Goal: Task Accomplishment & Management: Use online tool/utility

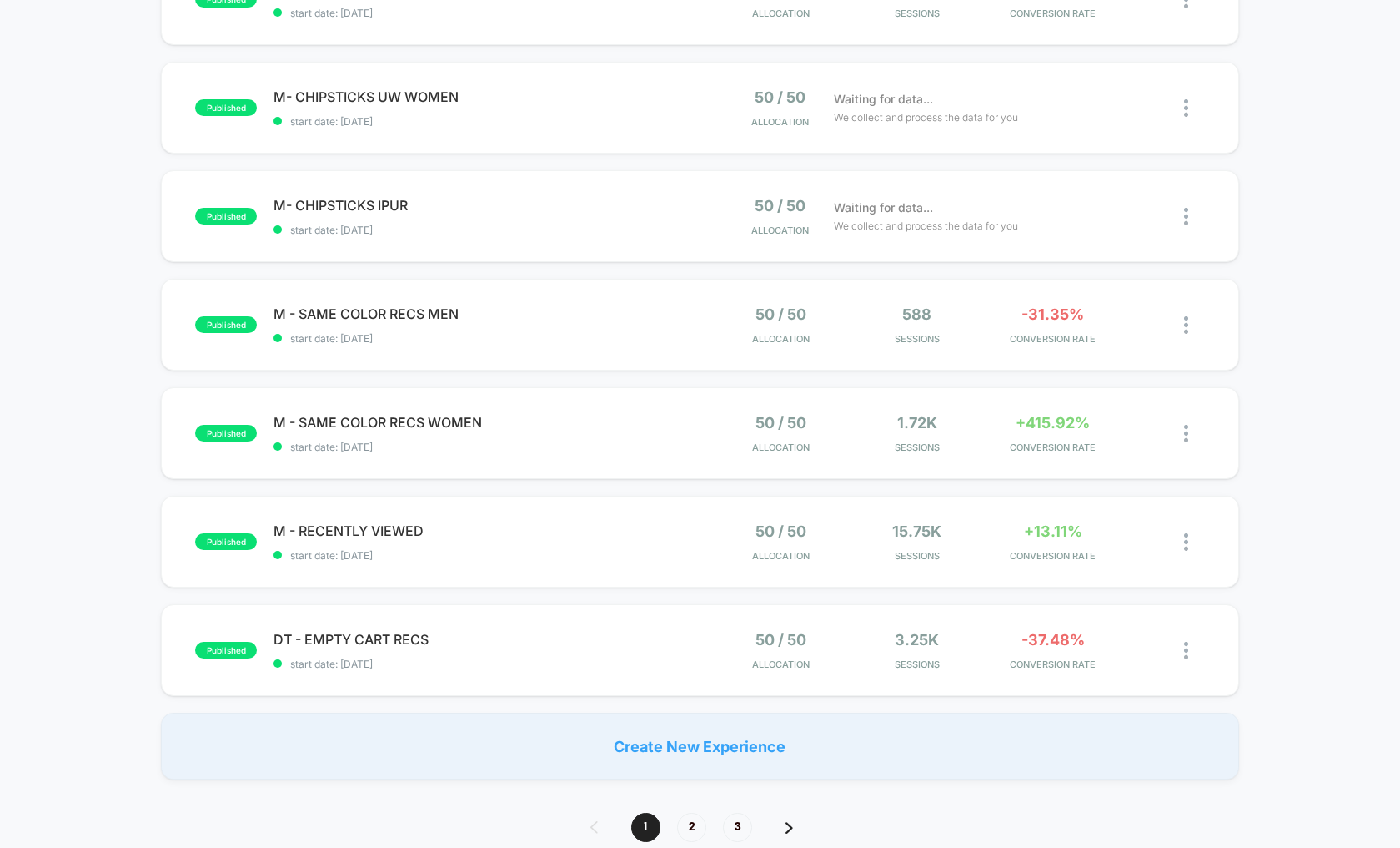
scroll to position [781, 0]
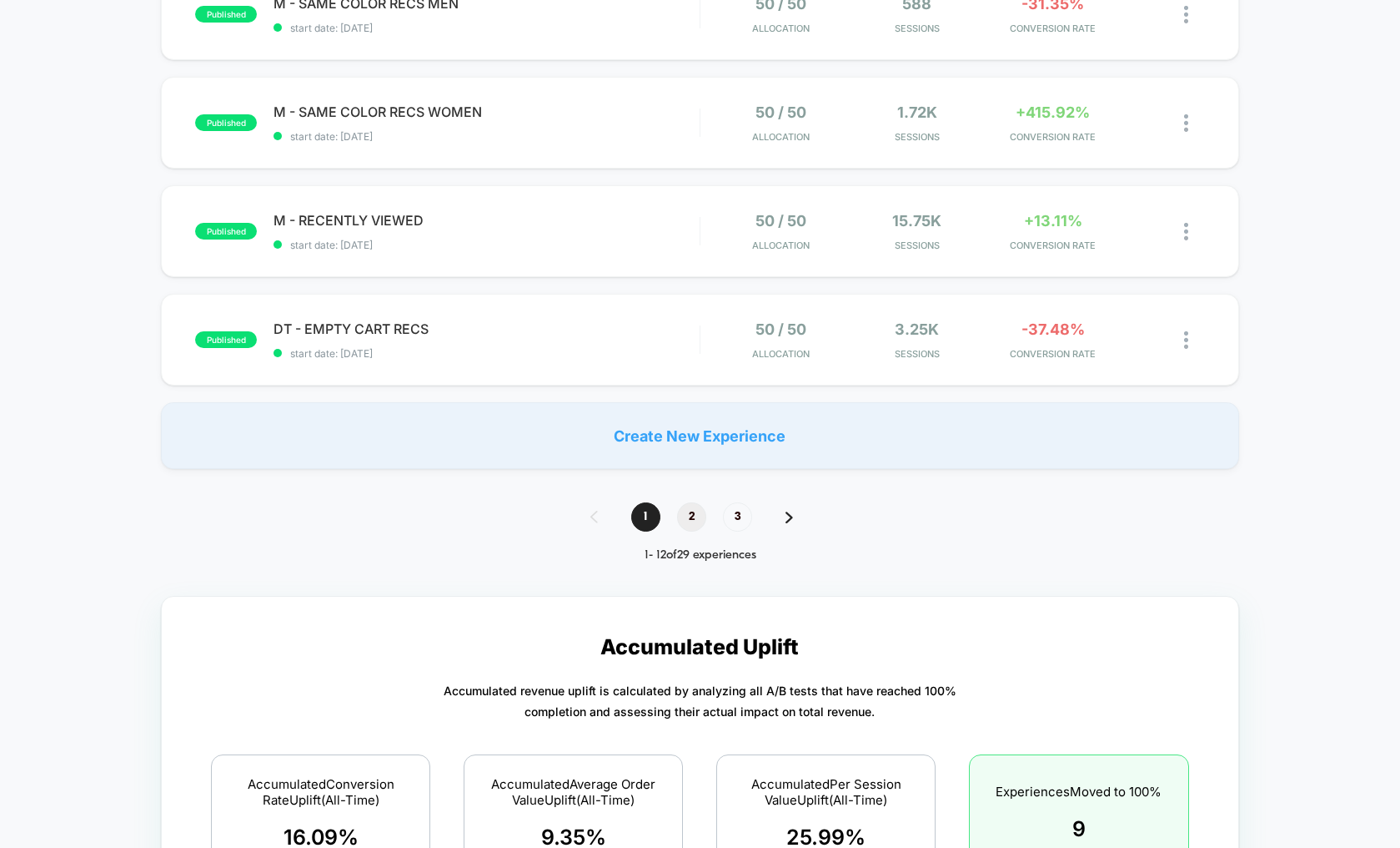
click at [695, 522] on span "2" at bounding box center [691, 517] width 29 height 29
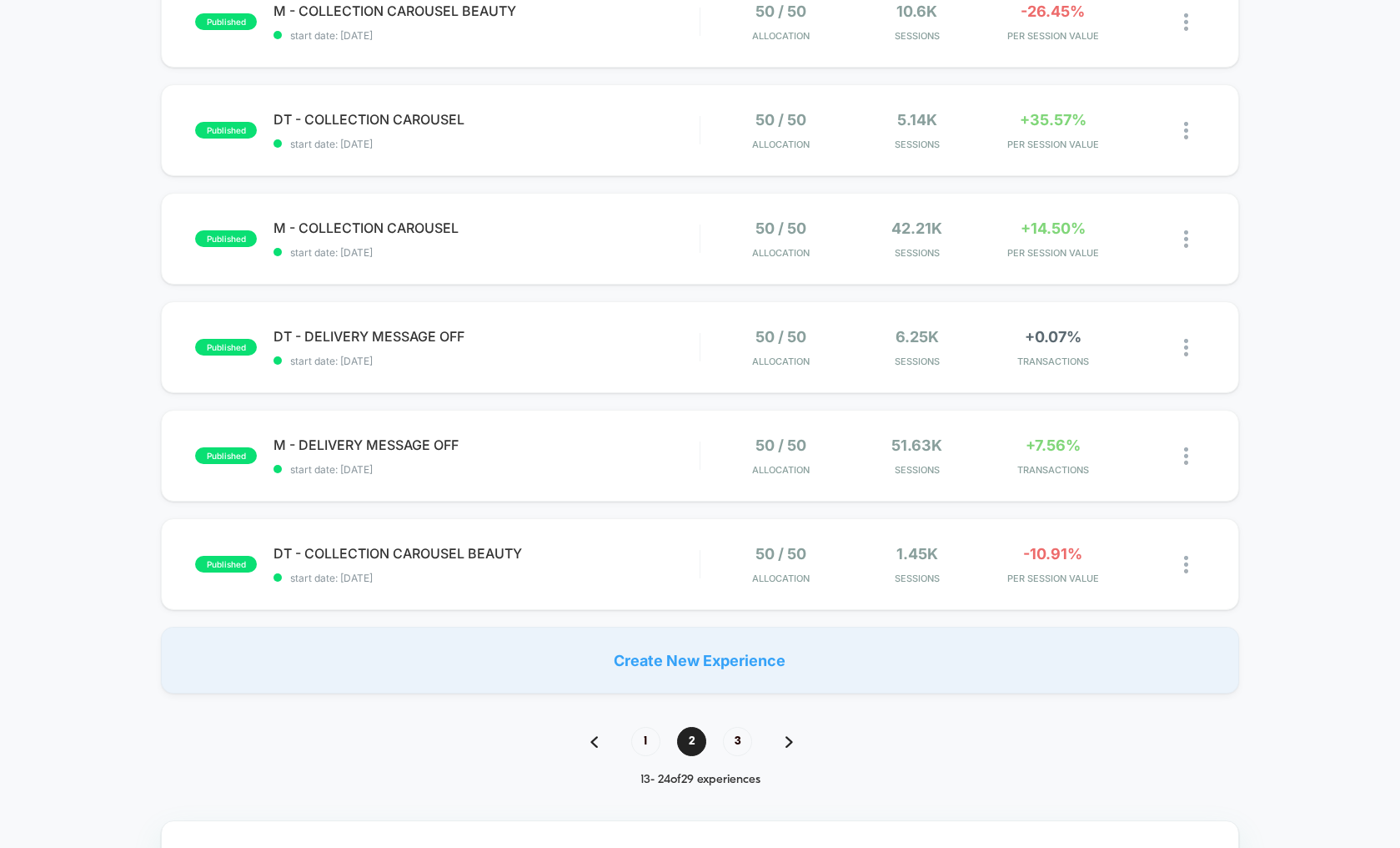
scroll to position [841, 0]
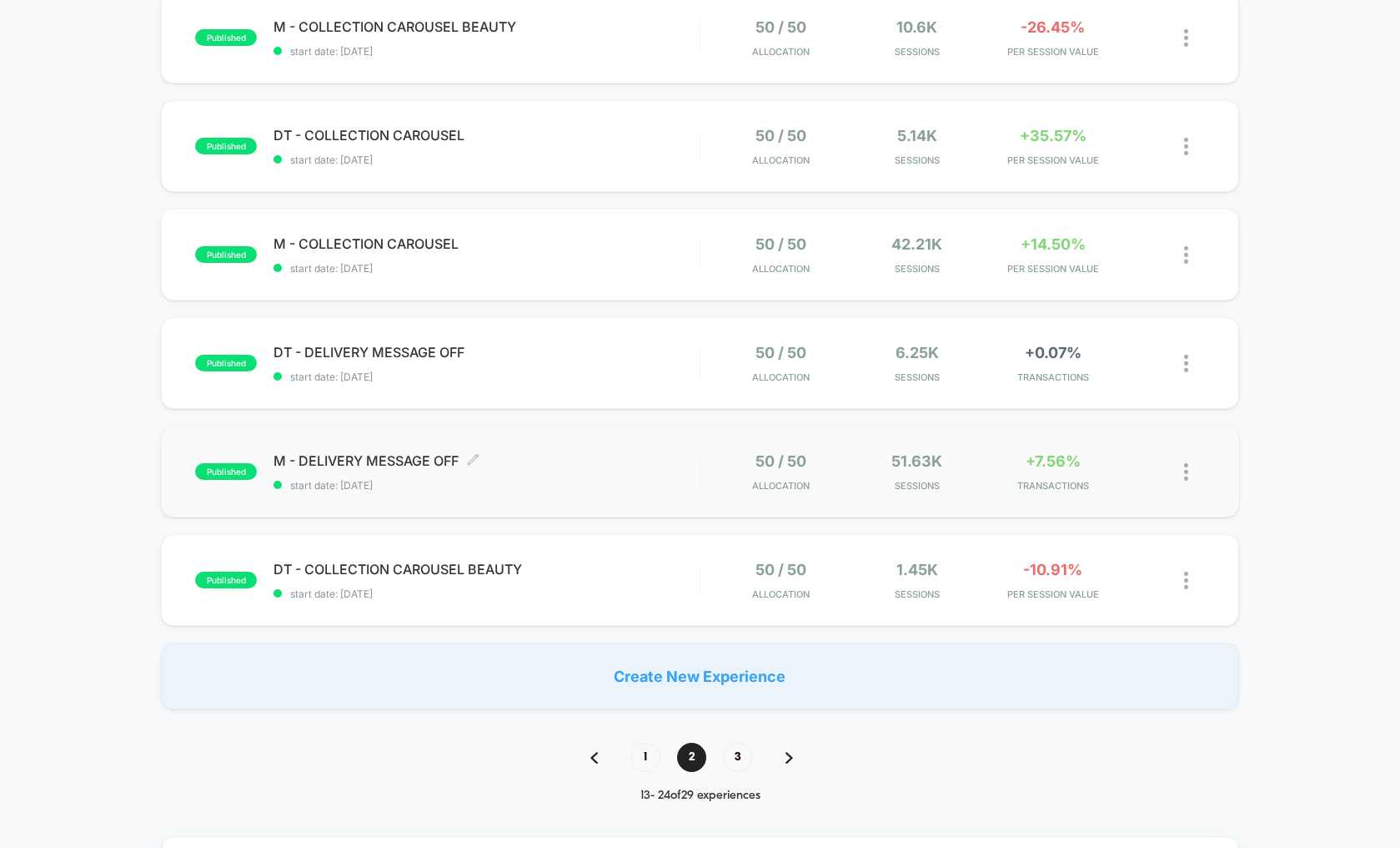
click at [693, 453] on span "M - DELIVERY MESSAGE OFF Click to edit experience details" at bounding box center [486, 461] width 426 height 17
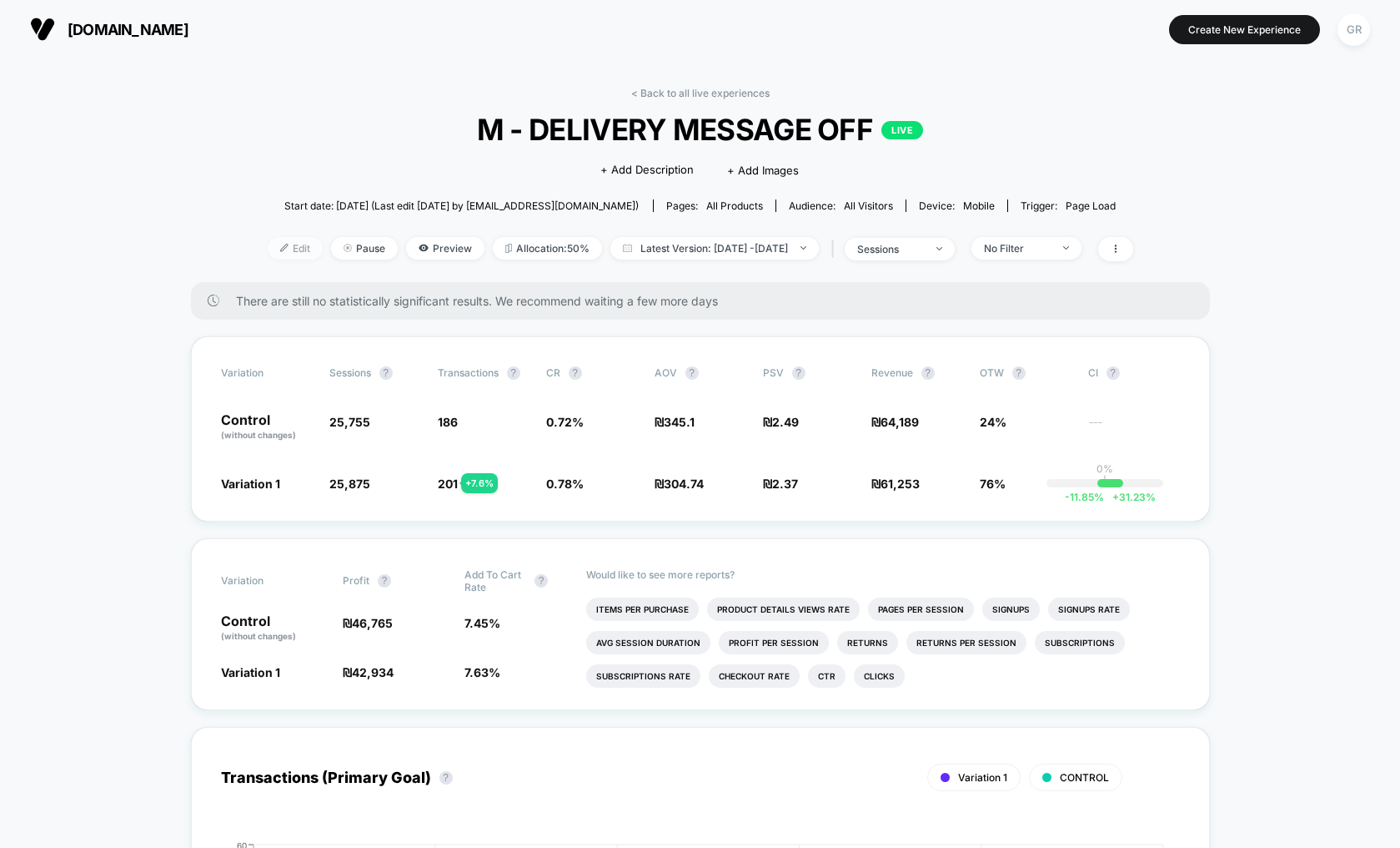
click at [269, 248] on span "Edit" at bounding box center [295, 248] width 55 height 23
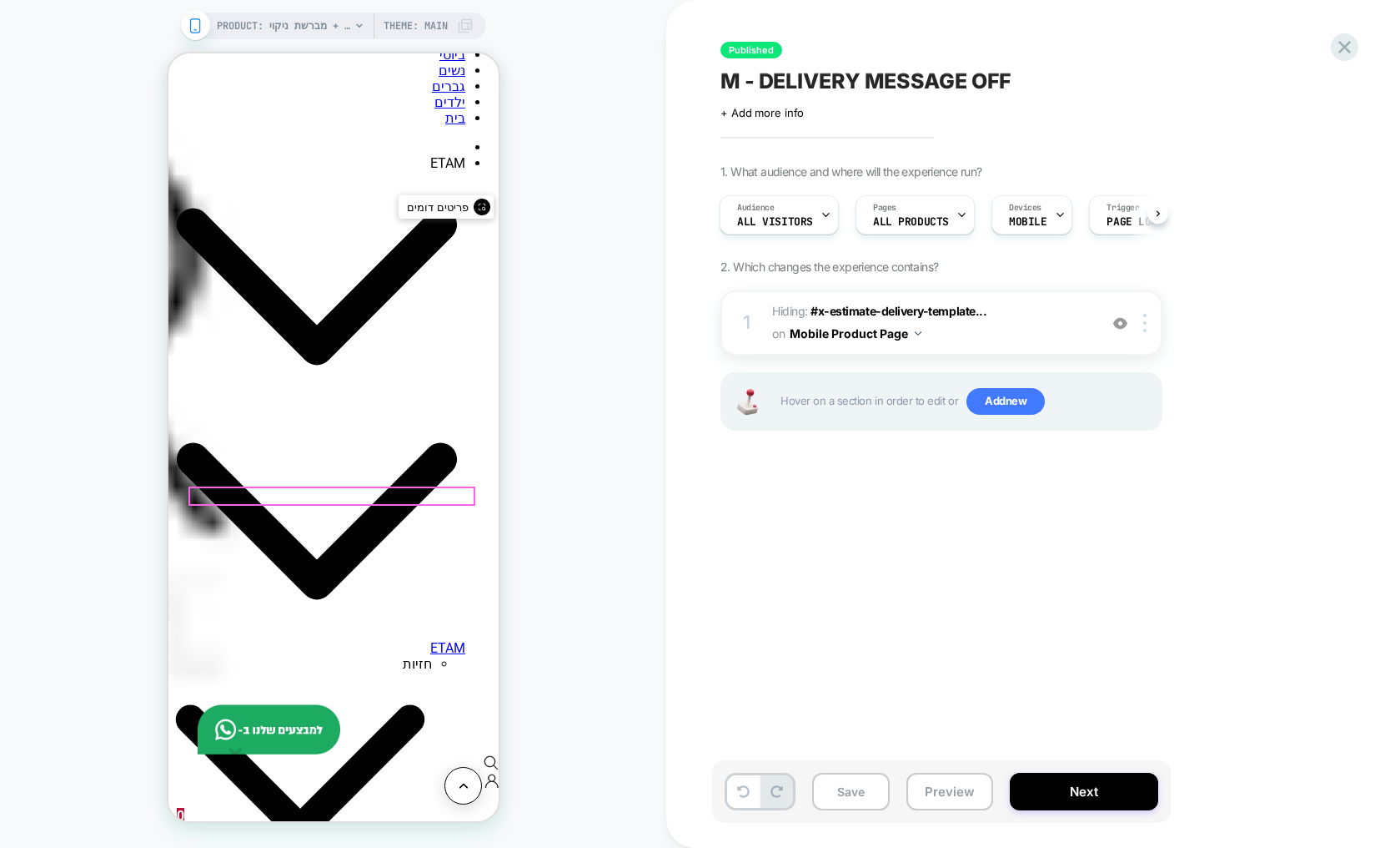
scroll to position [595, 0]
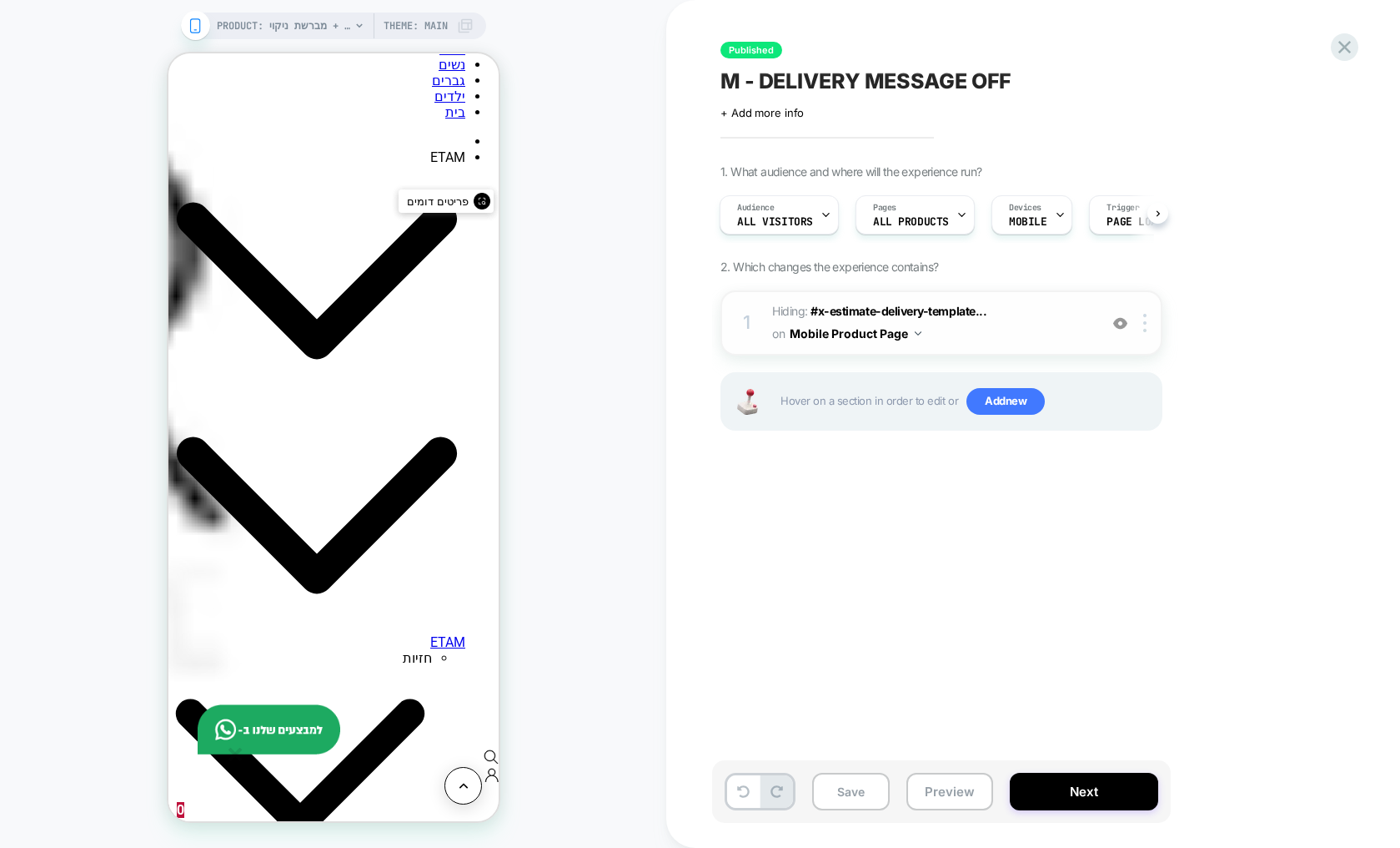
click at [1041, 335] on span "Hiding : #x-estimate-delivery-template... #x-estimate-delivery-template--179939…" at bounding box center [931, 323] width 318 height 45
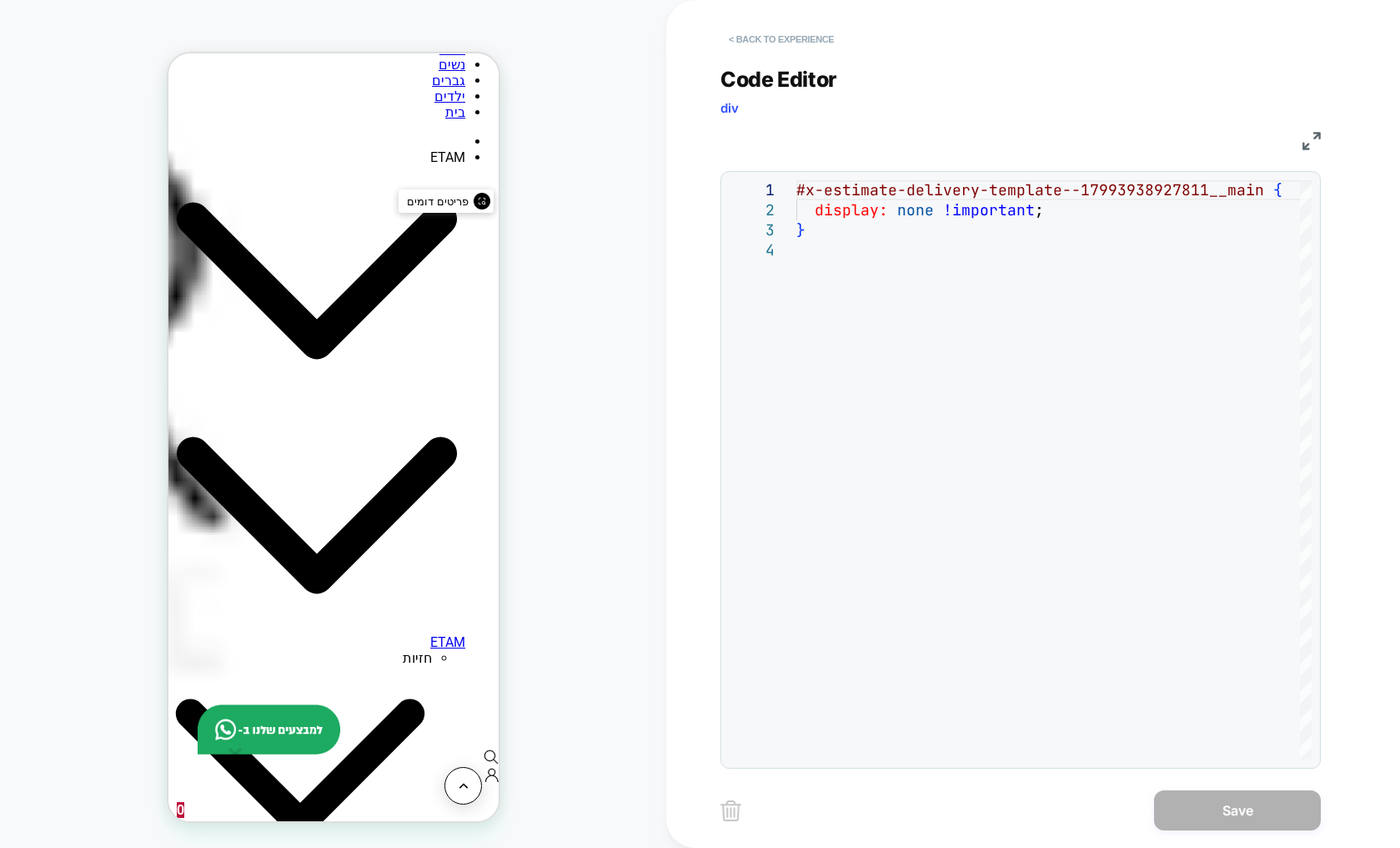
click at [787, 41] on button "< Back to experience" at bounding box center [781, 39] width 122 height 26
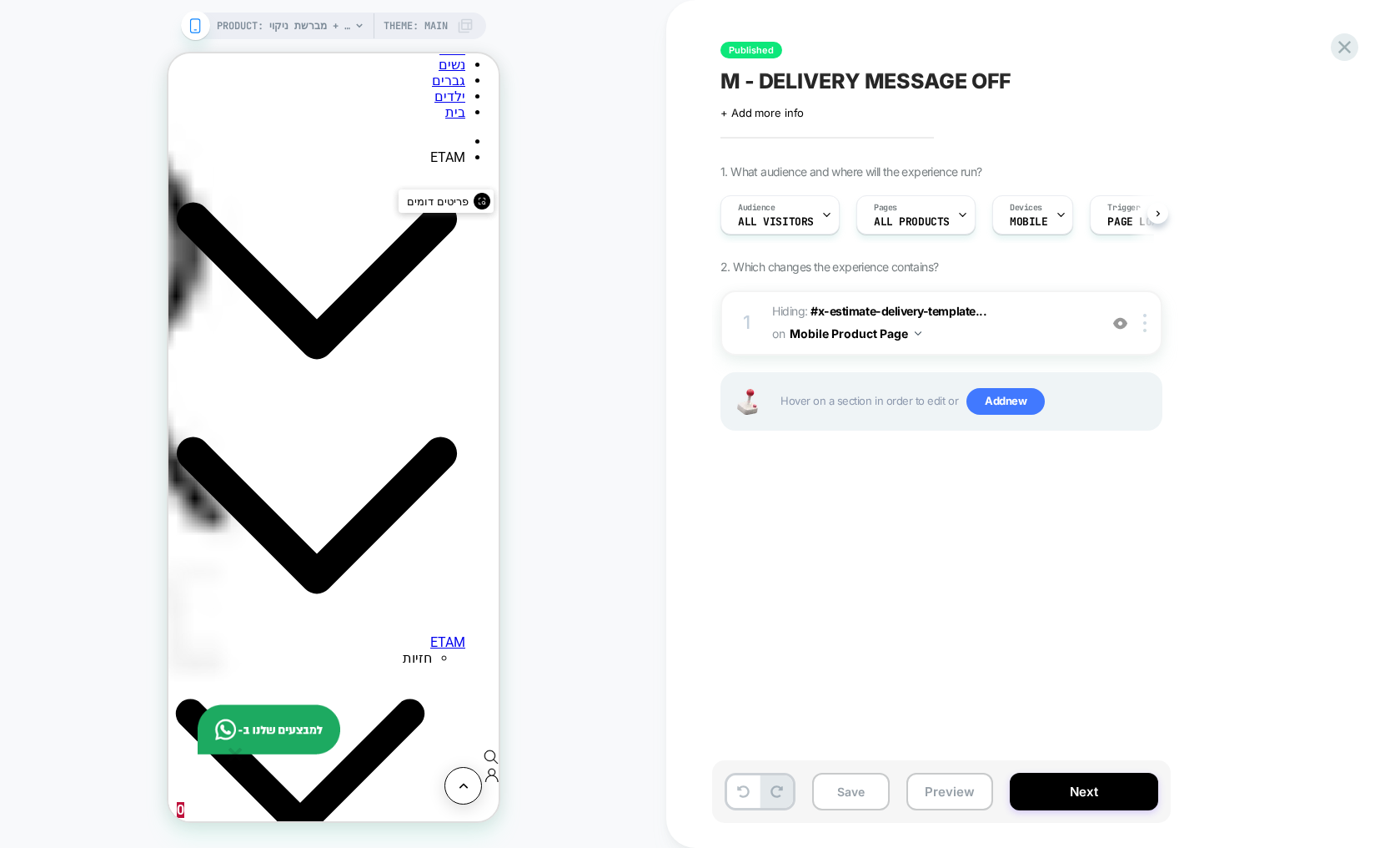
scroll to position [0, 1]
click at [1128, 327] on div at bounding box center [1120, 322] width 27 height 18
click at [1125, 323] on img at bounding box center [1120, 323] width 14 height 14
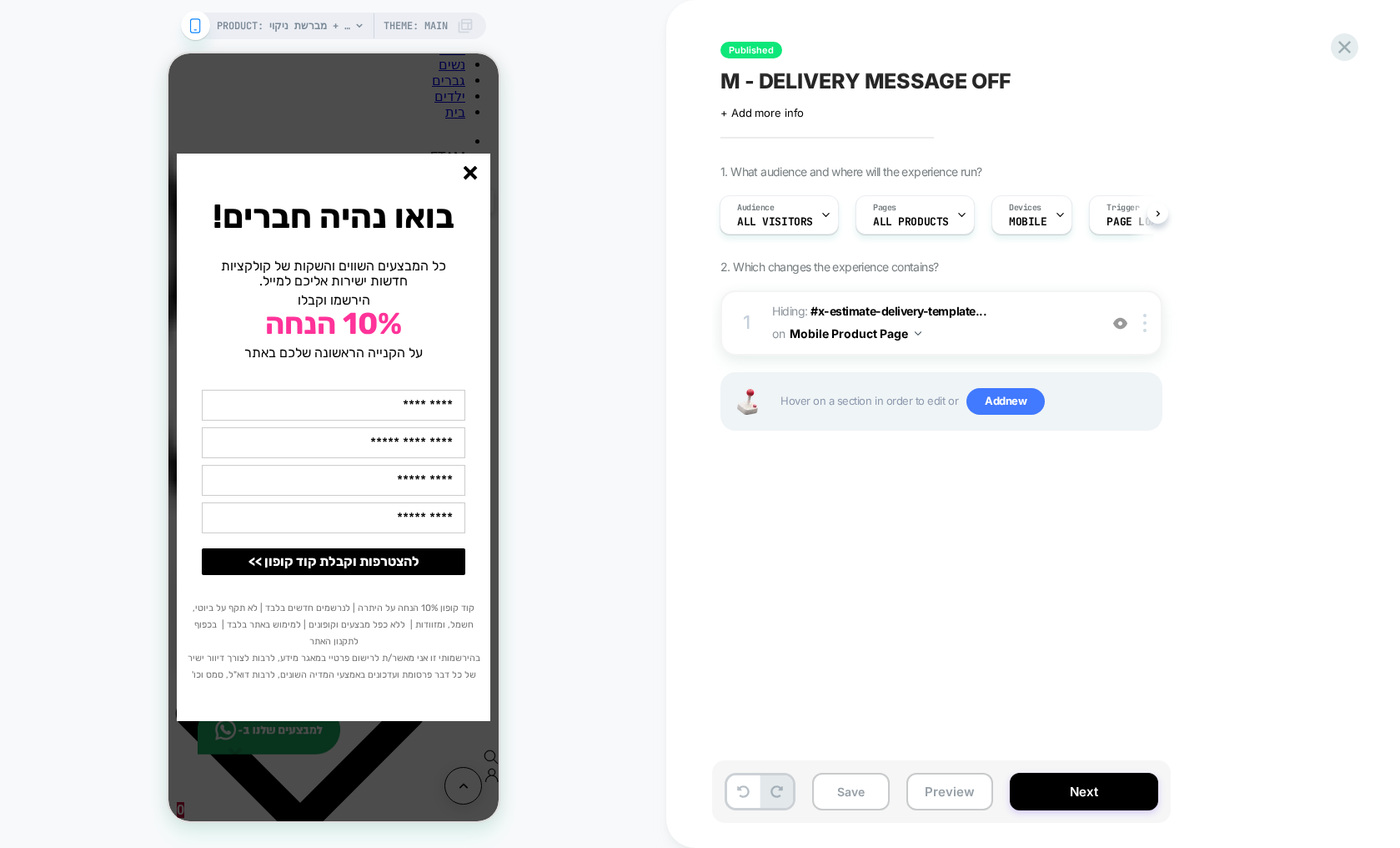
click at [472, 178] on icon "סגור" at bounding box center [469, 172] width 14 height 14
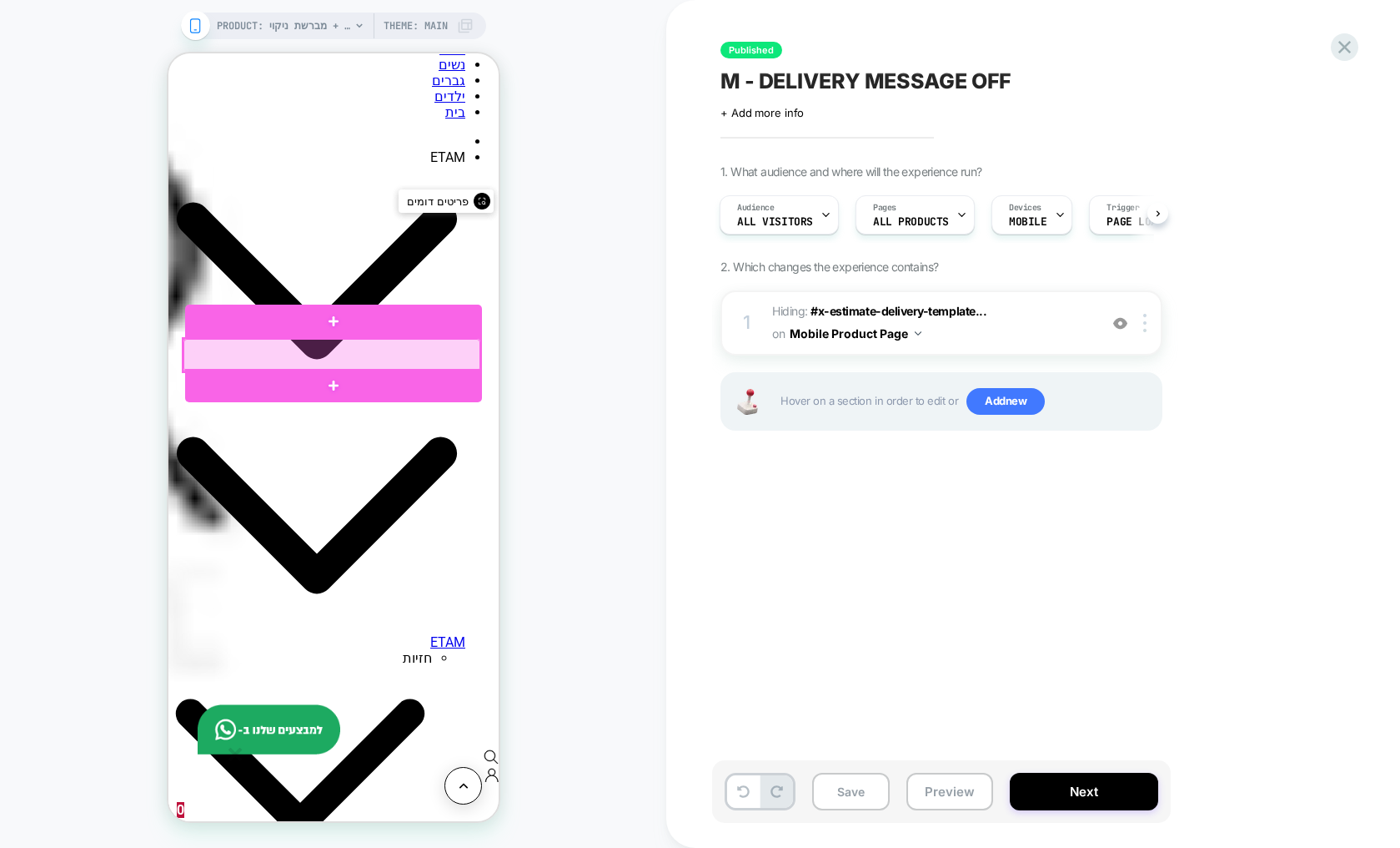
click at [419, 353] on div at bounding box center [331, 355] width 297 height 32
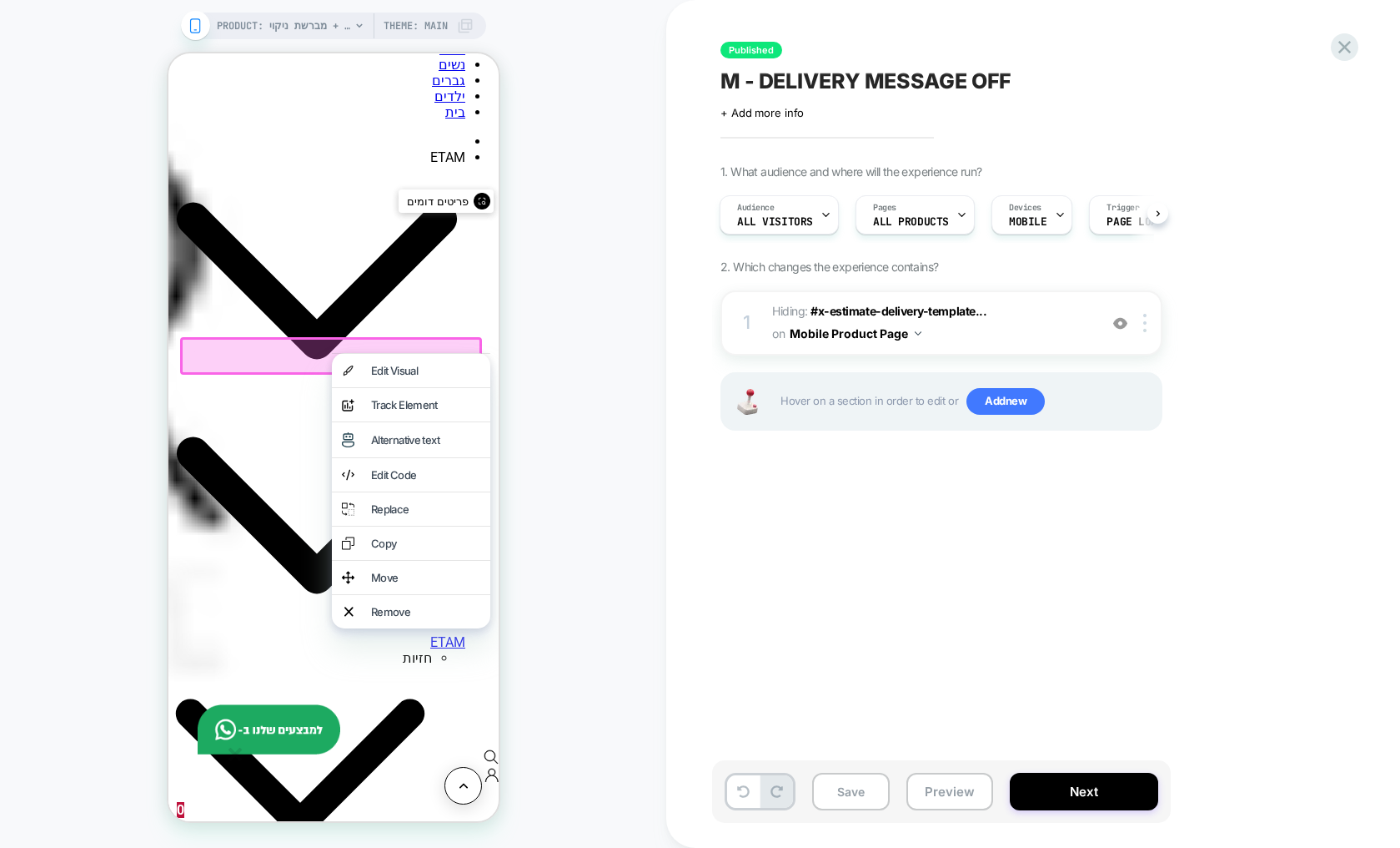
click at [397, 618] on div "Remove" at bounding box center [424, 611] width 109 height 13
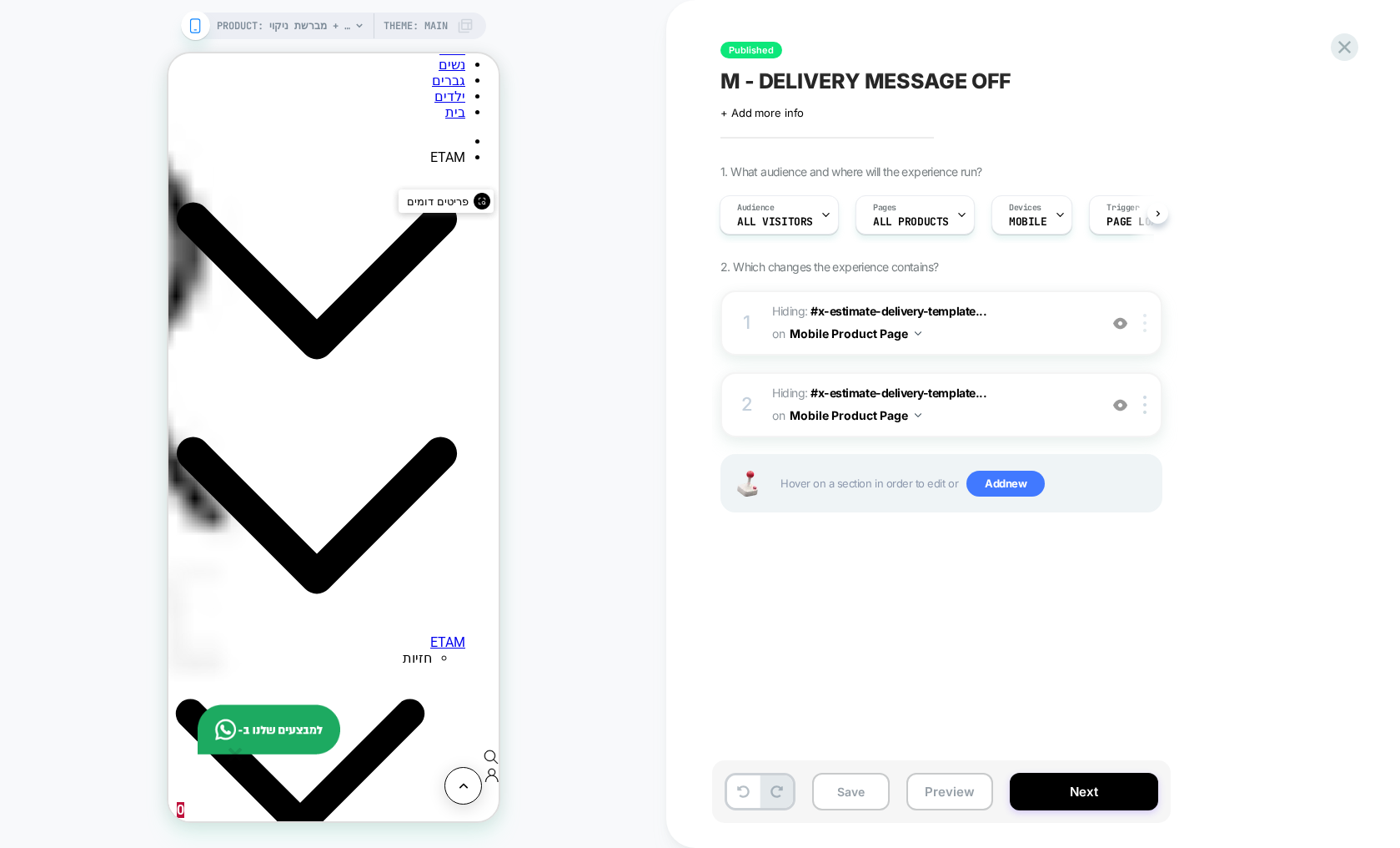
click at [1150, 330] on div at bounding box center [1147, 322] width 27 height 18
click at [1145, 325] on img at bounding box center [1146, 322] width 4 height 18
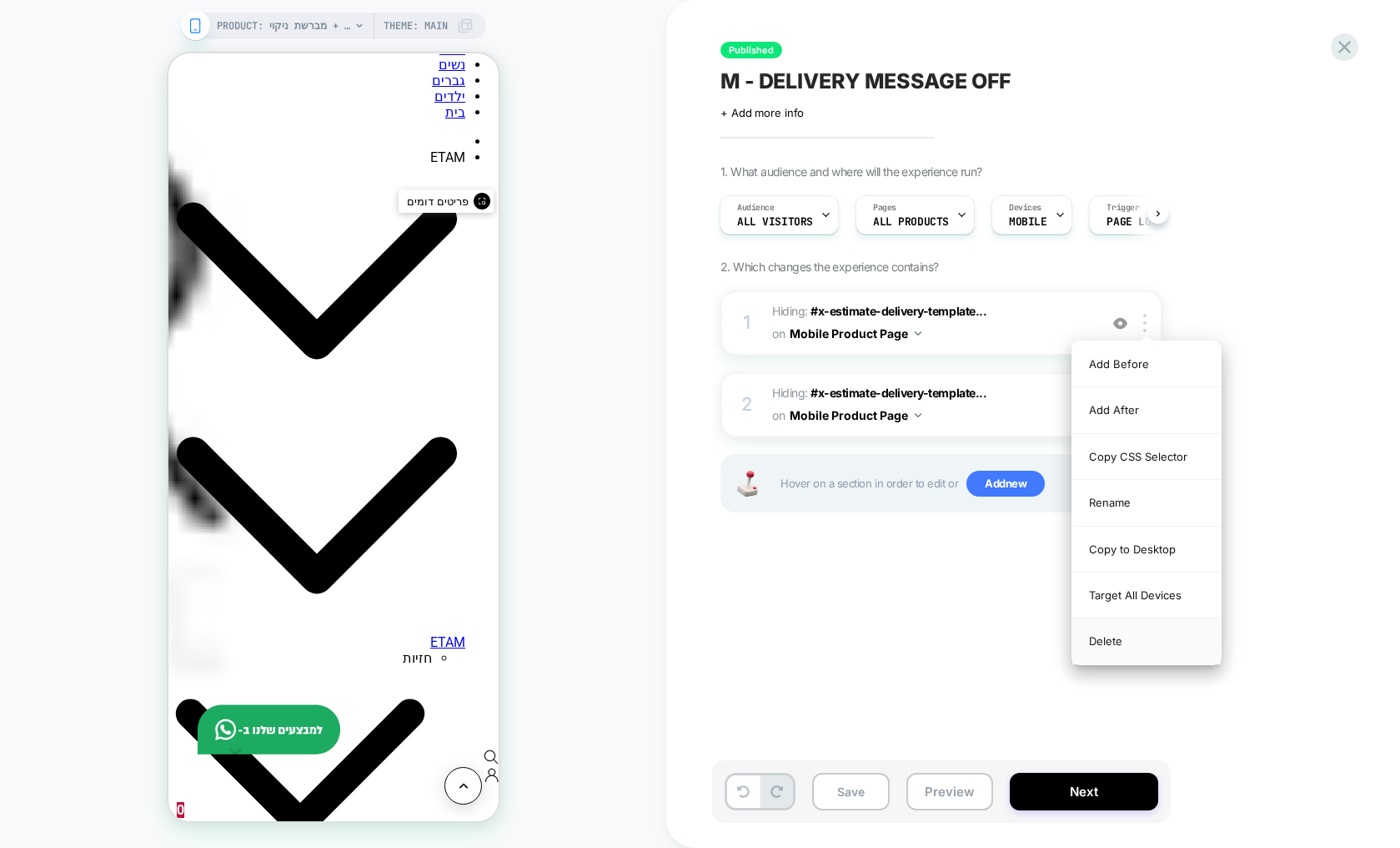
click at [1111, 642] on div "Delete" at bounding box center [1146, 641] width 149 height 45
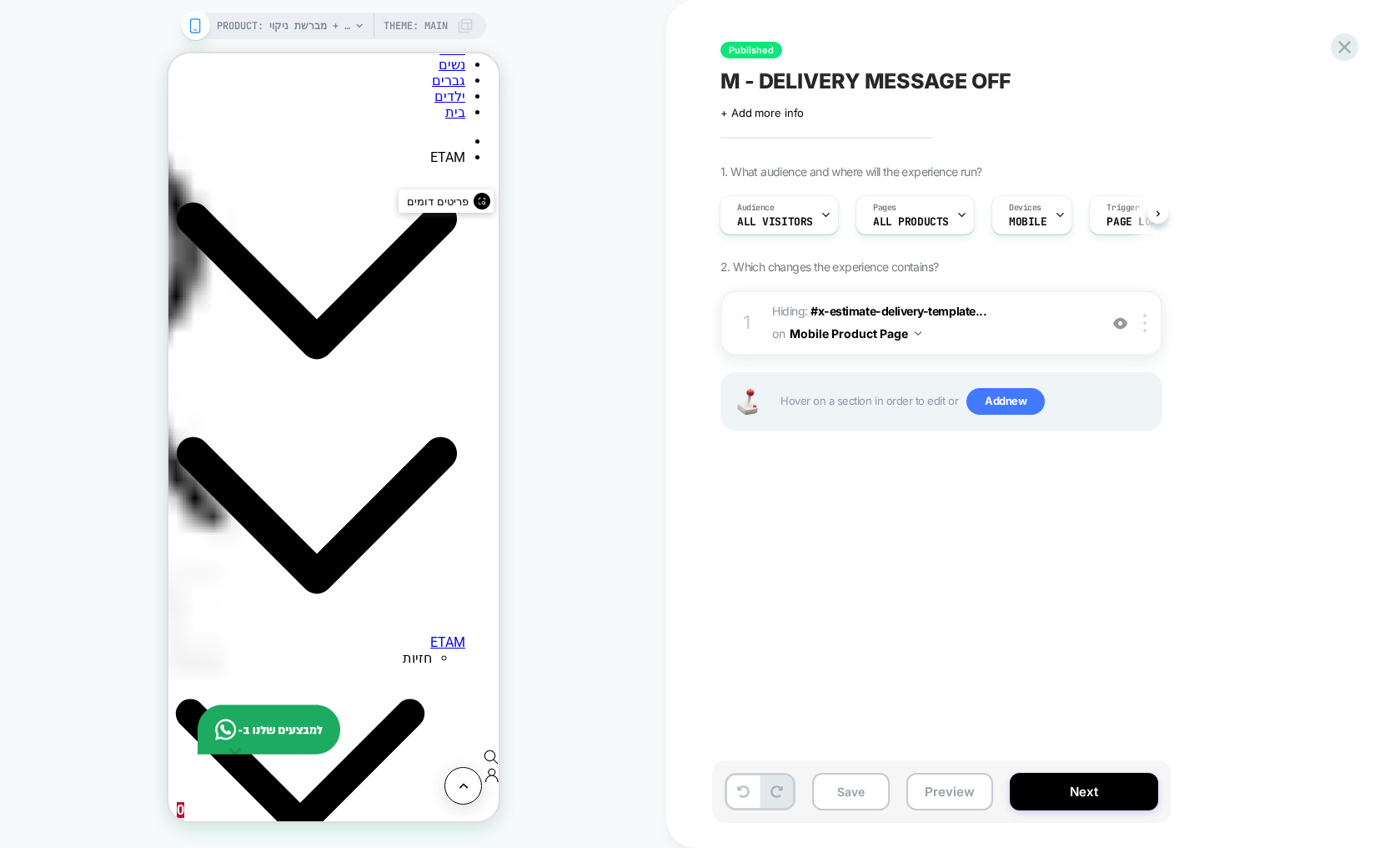
click at [1121, 321] on img at bounding box center [1120, 323] width 14 height 14
click at [1076, 795] on button "Next" at bounding box center [1084, 791] width 149 height 38
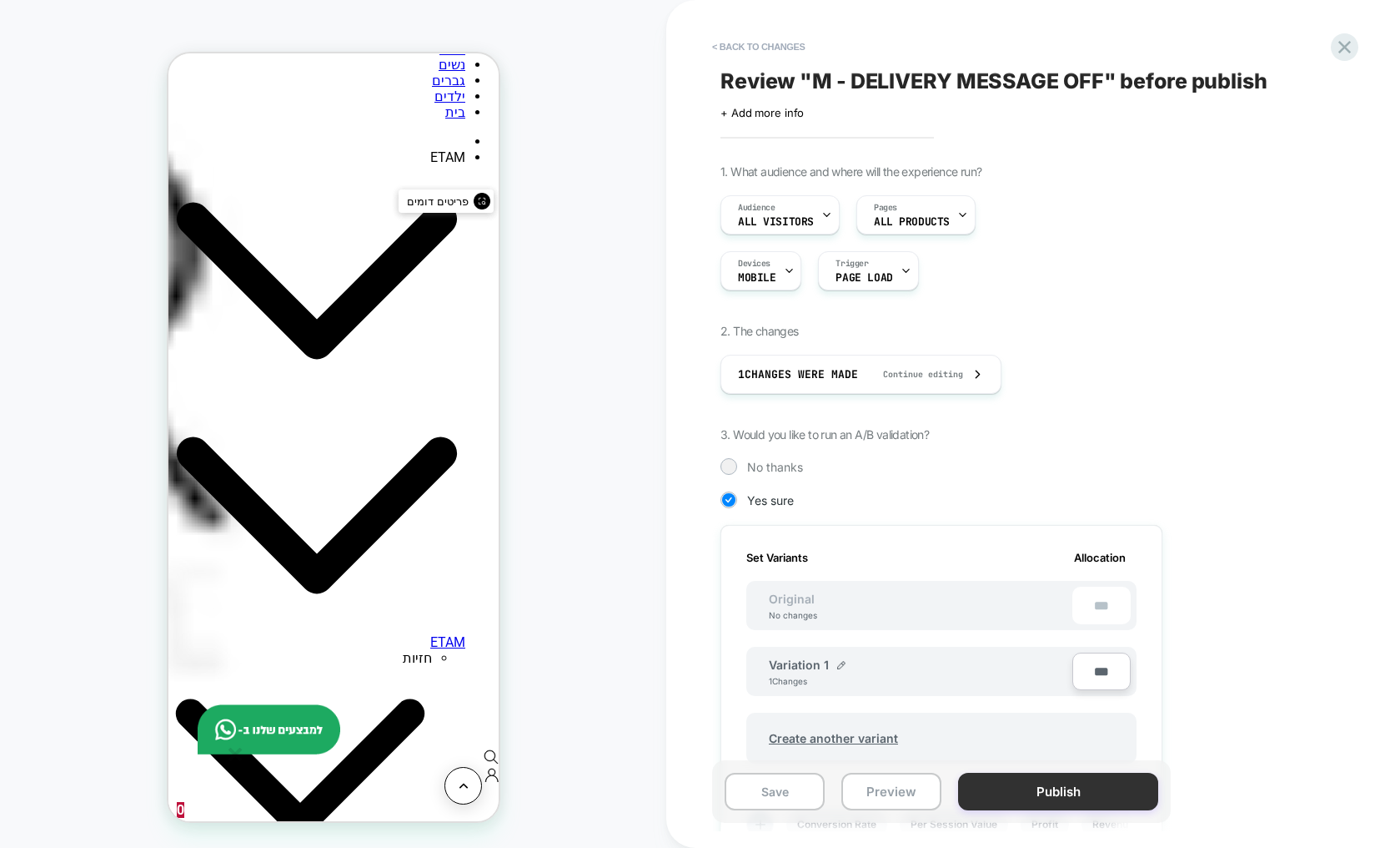
scroll to position [0, 2]
click at [1075, 792] on button "Publish" at bounding box center [1059, 791] width 201 height 38
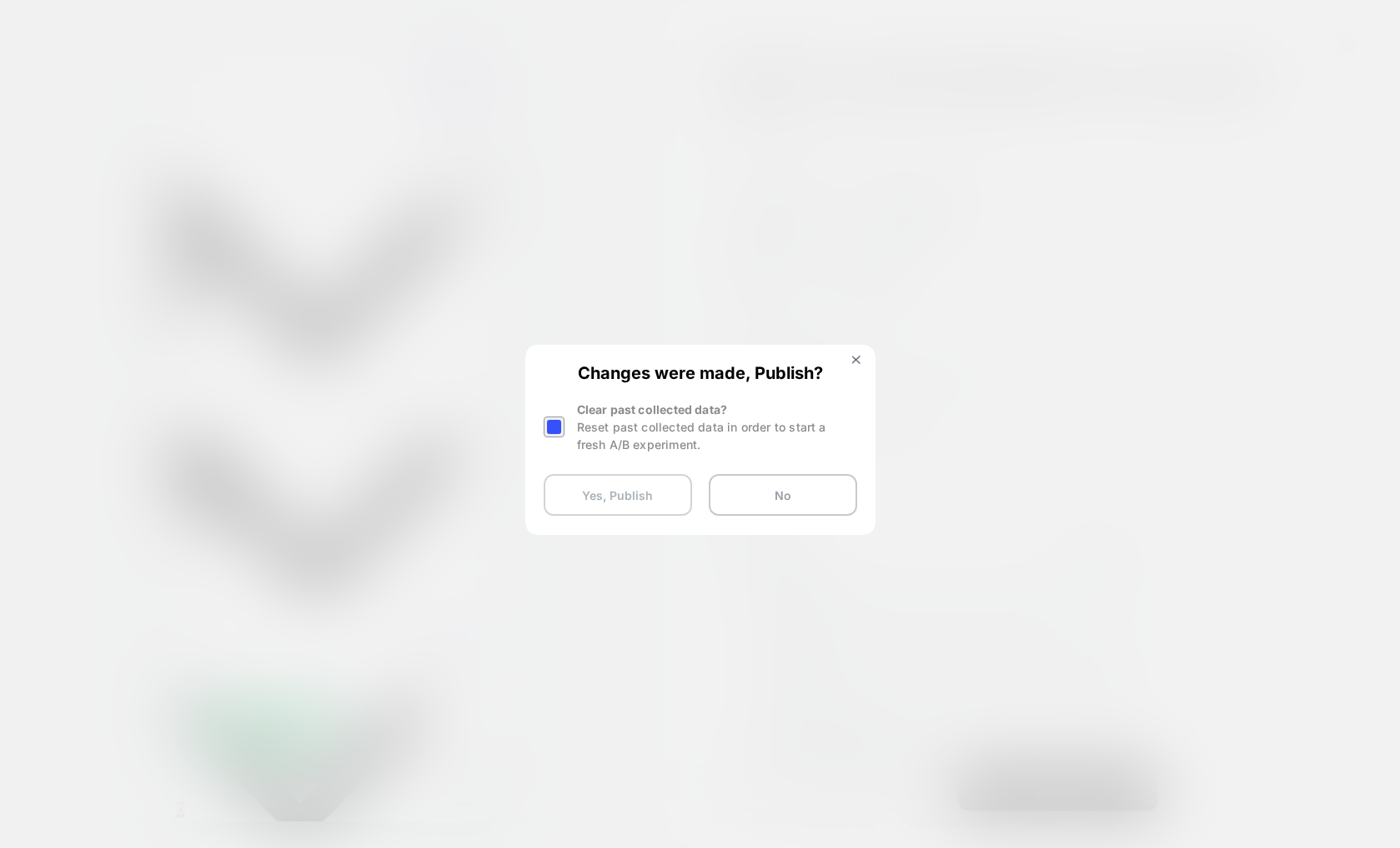
click at [638, 489] on button "Yes, Publish" at bounding box center [618, 495] width 149 height 42
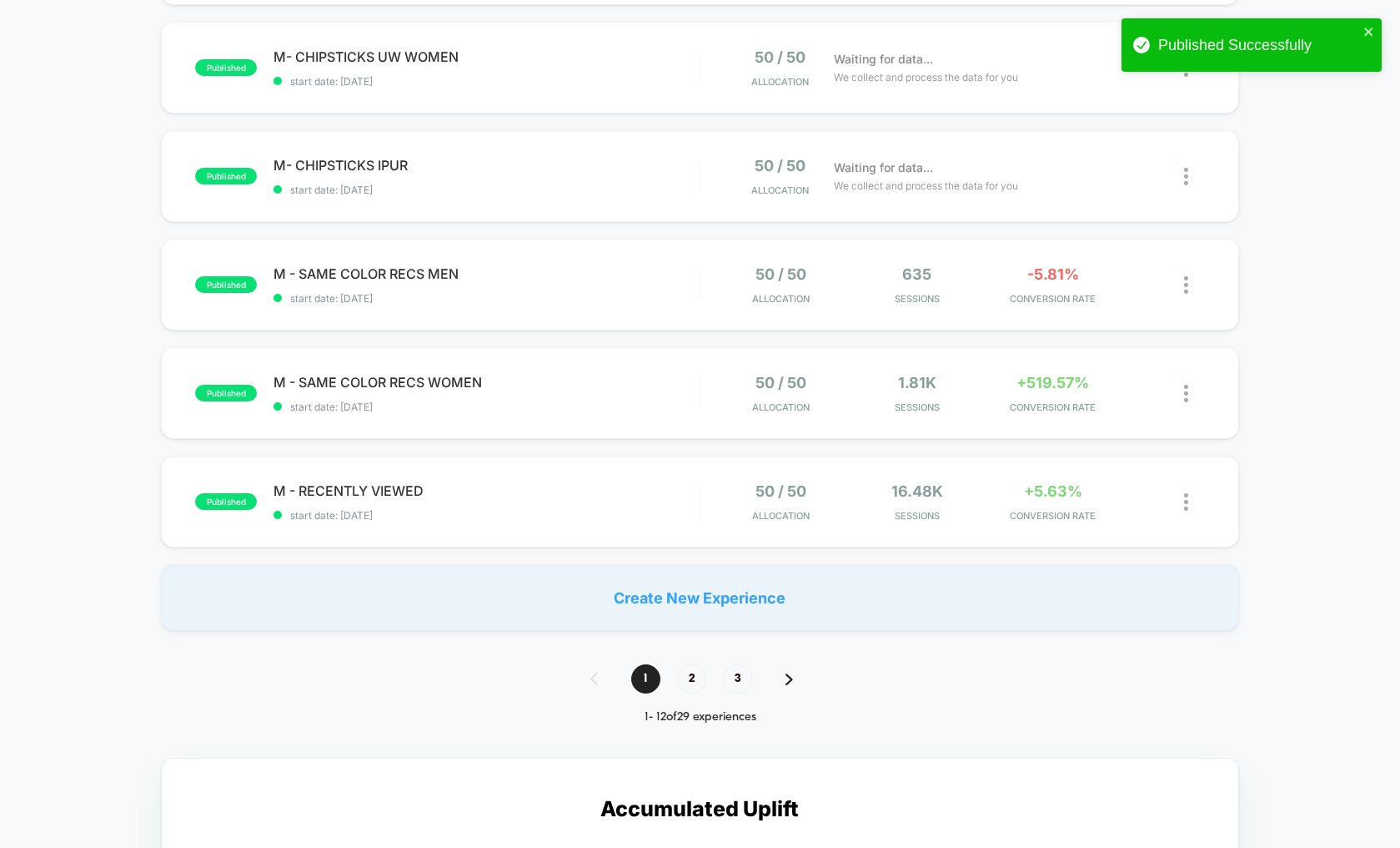
scroll to position [962, 0]
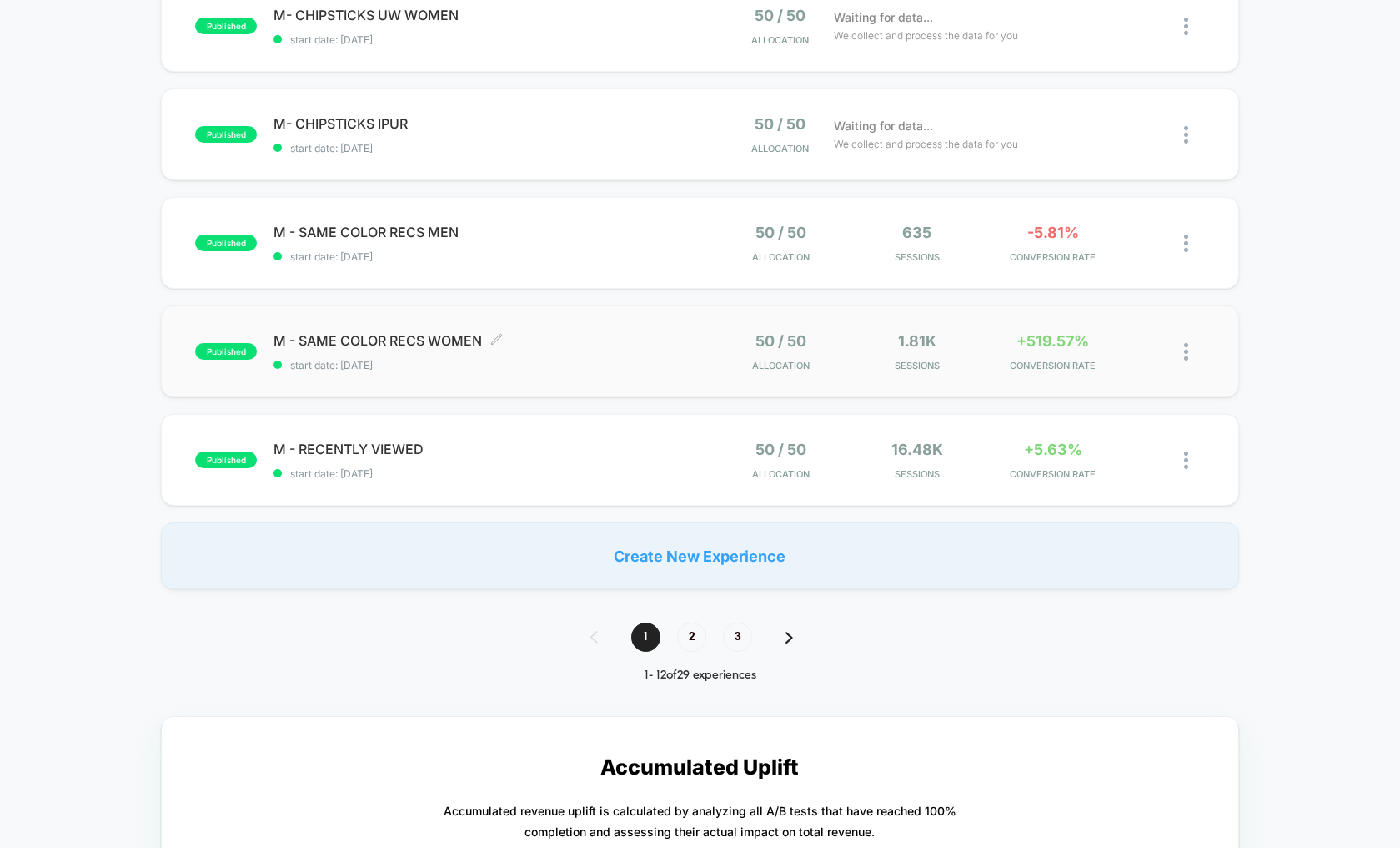
click at [656, 353] on div "M - SAME COLOR RECS WOMEN Click to edit experience details Click to edit experi…" at bounding box center [486, 351] width 426 height 39
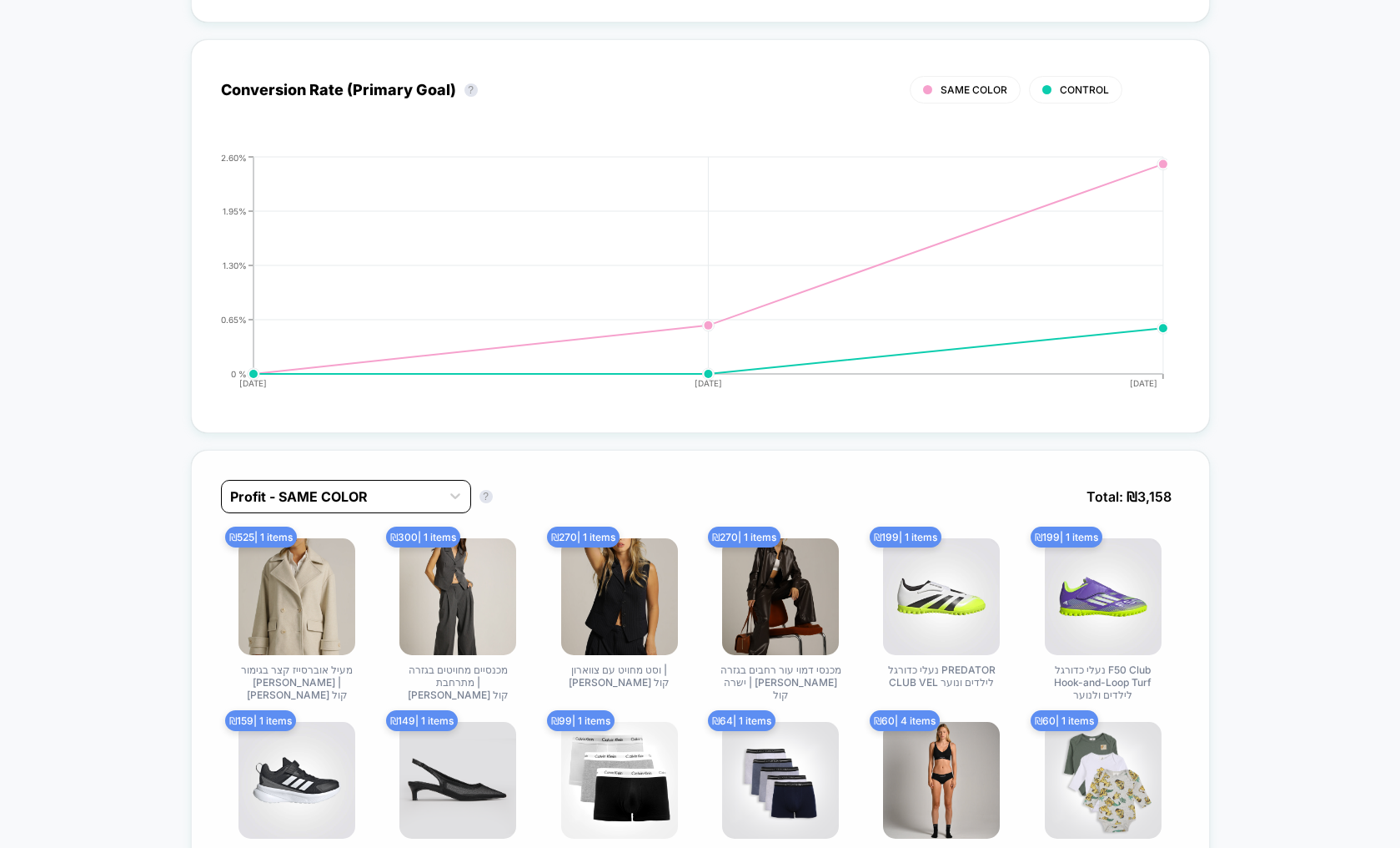
scroll to position [721, 0]
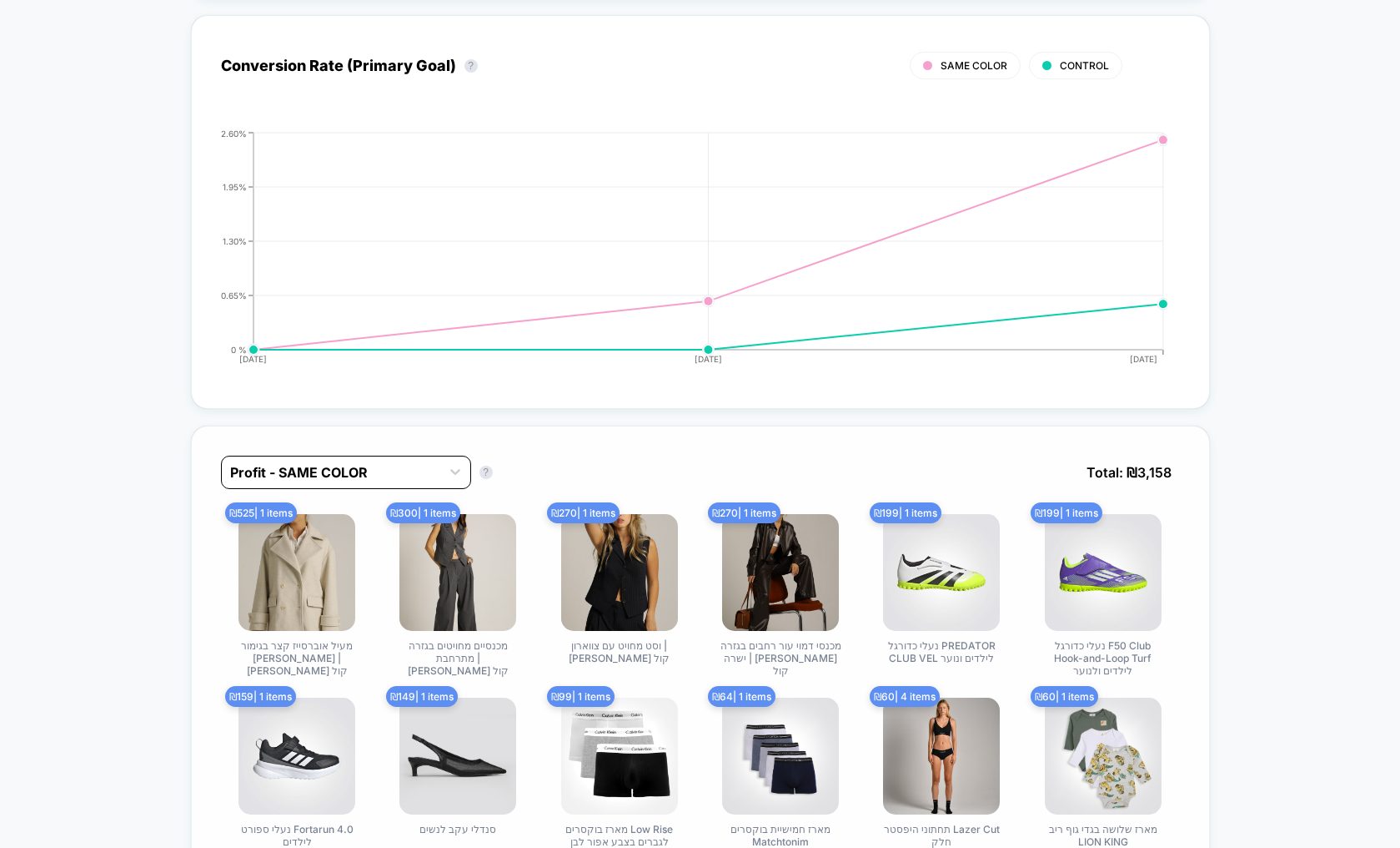
click at [345, 478] on div at bounding box center [330, 471] width 201 height 20
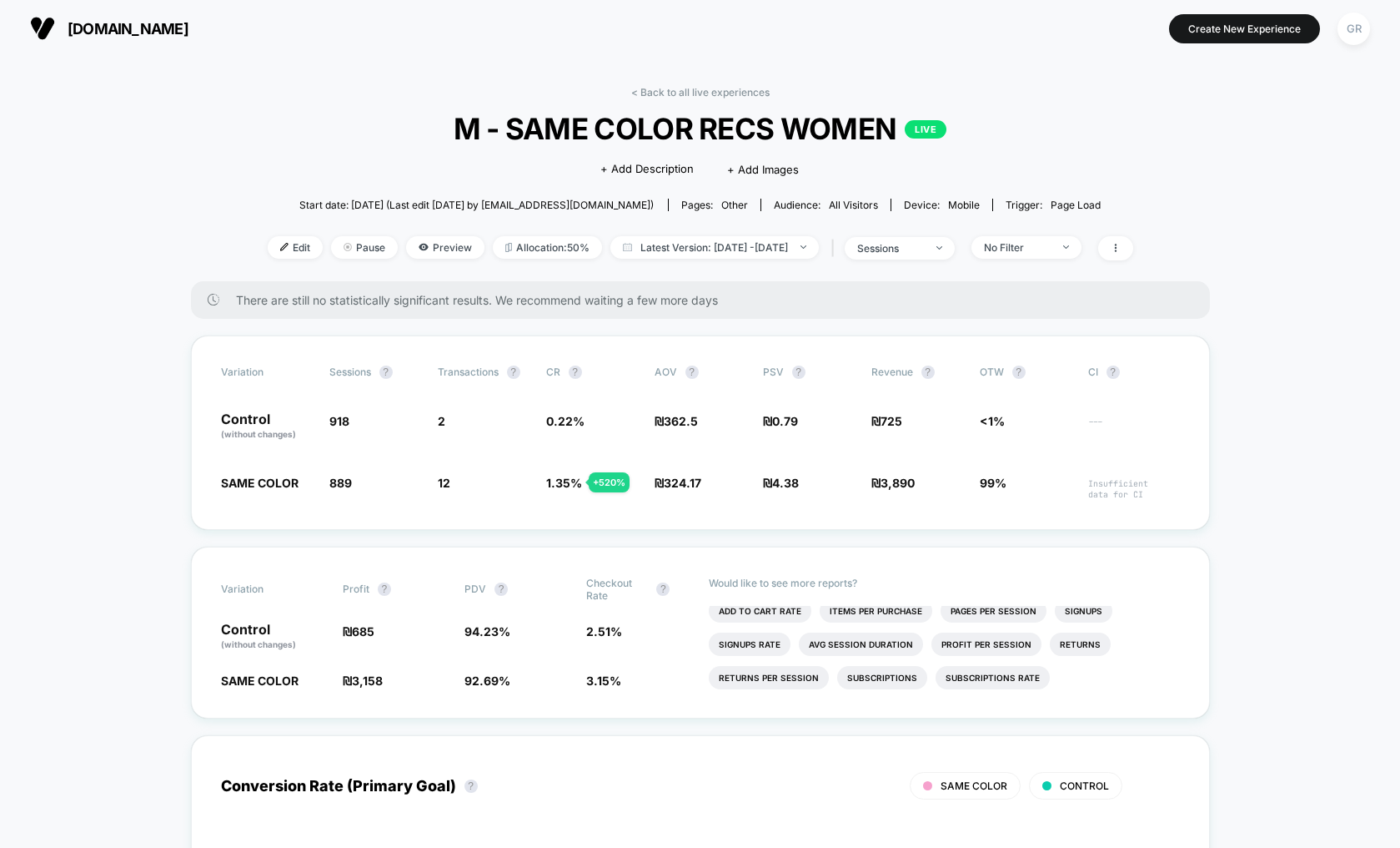
scroll to position [0, 0]
click at [692, 99] on div "< Back to all live experiences M - SAME COLOR RECS WOMEN LIVE Click to edit exp…" at bounding box center [700, 185] width 866 height 195
click at [697, 94] on link "< Back to all live experiences" at bounding box center [700, 93] width 138 height 12
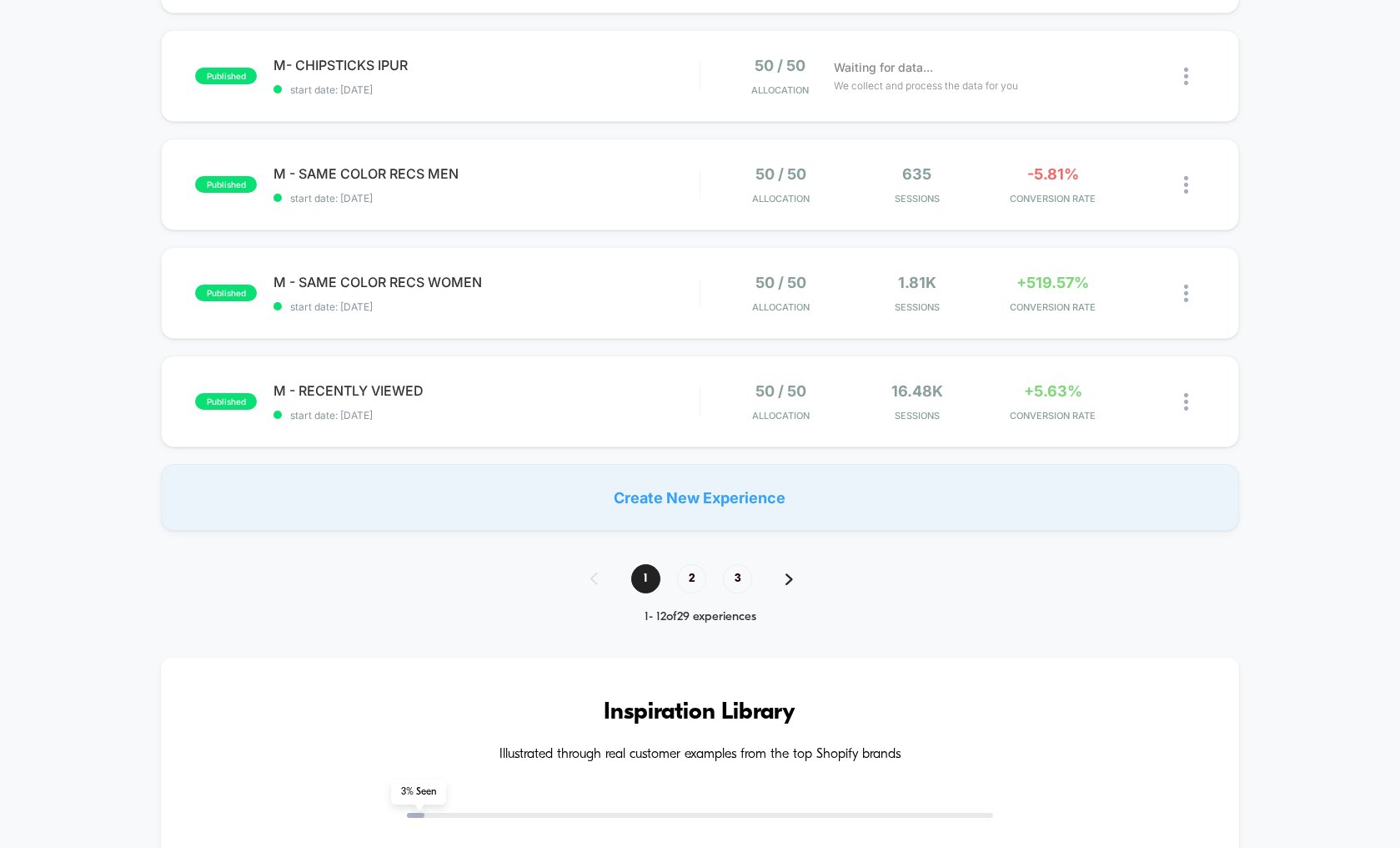
scroll to position [1021, 0]
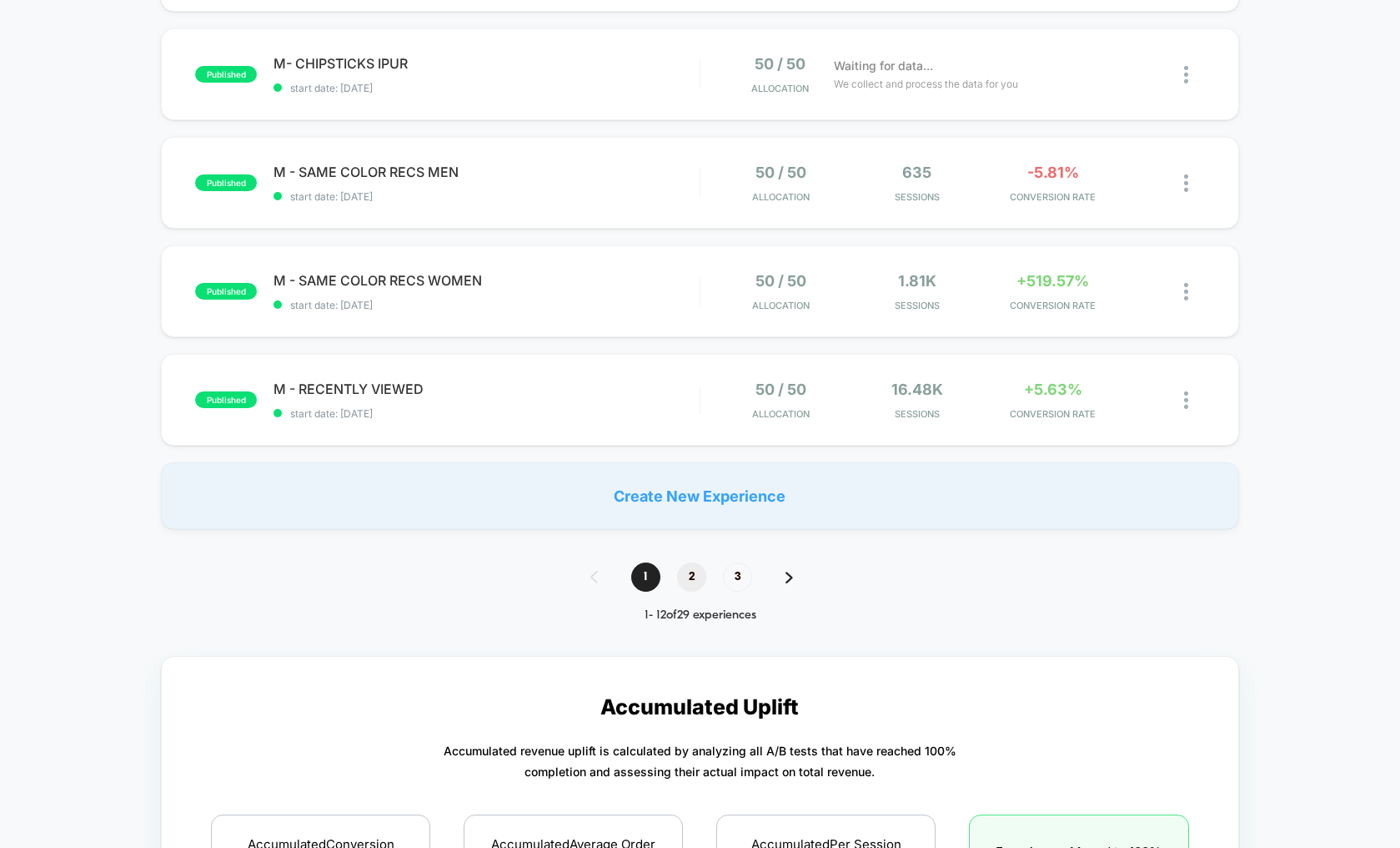
click at [706, 574] on span "2" at bounding box center [691, 576] width 29 height 29
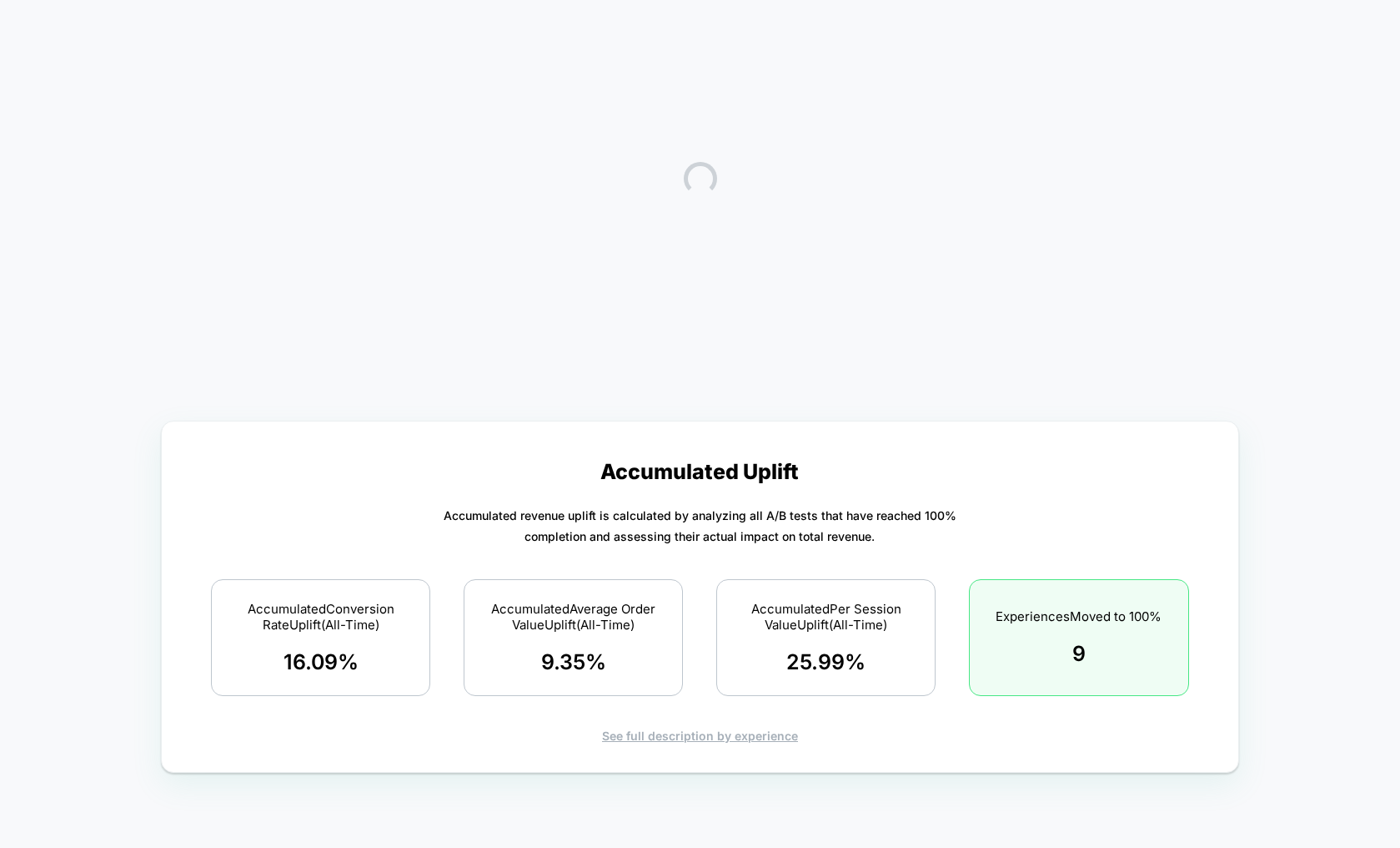
scroll to position [0, 0]
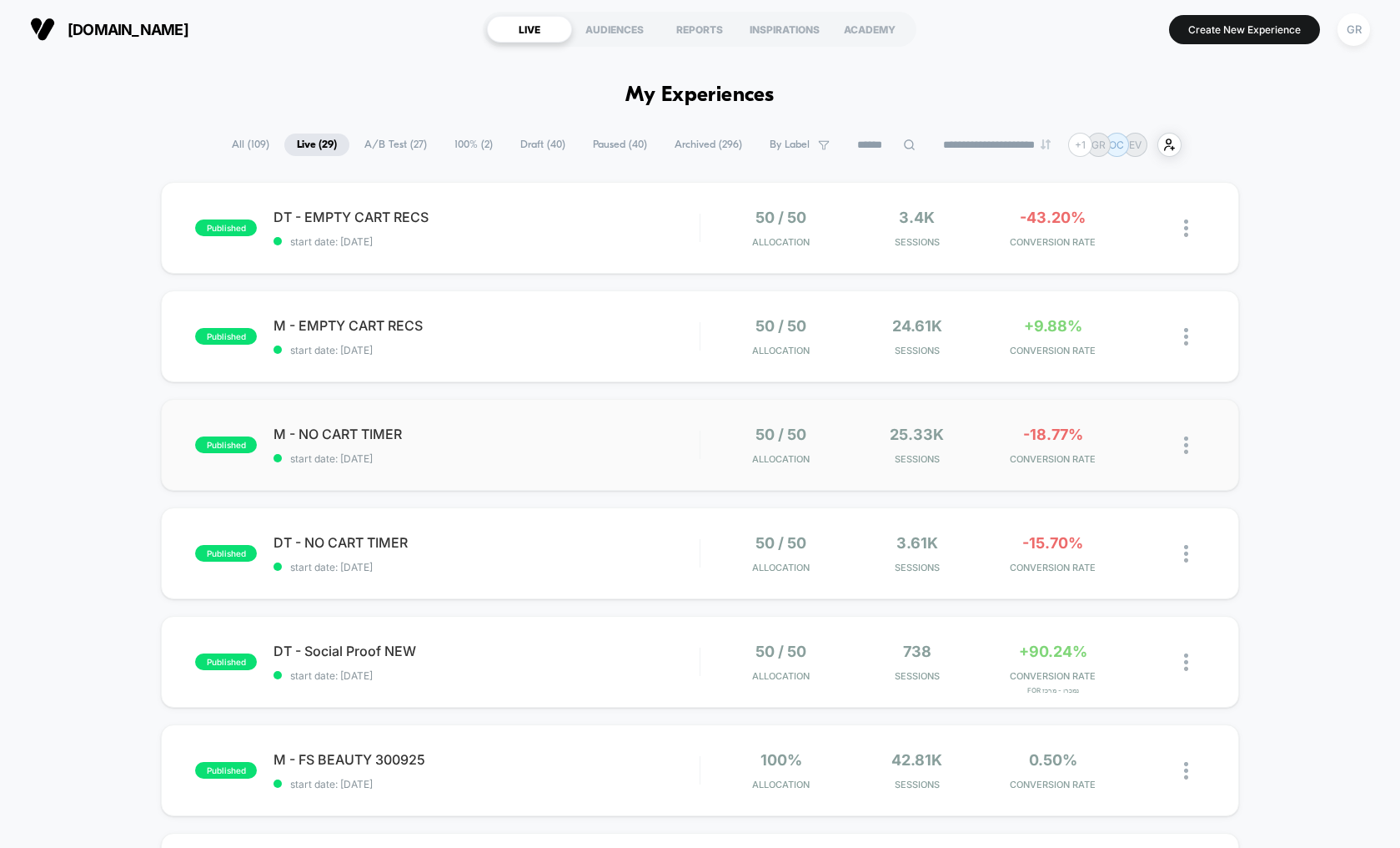
click at [614, 425] on div "published M - NO CART TIMER start date: [DATE] 50 / 50 Allocation 25.33k Sessio…" at bounding box center [700, 444] width 1078 height 92
